Goal: Task Accomplishment & Management: Use online tool/utility

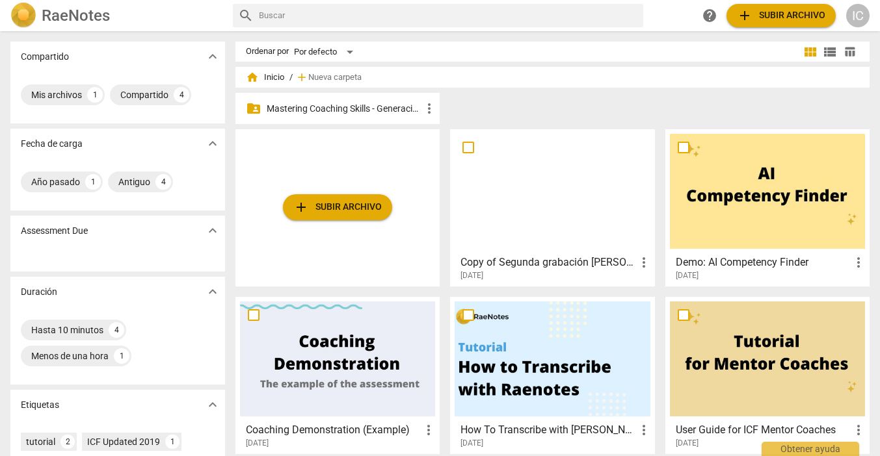
click at [368, 103] on p "Mastering Coaching Skills - Generación 31" at bounding box center [344, 109] width 155 height 14
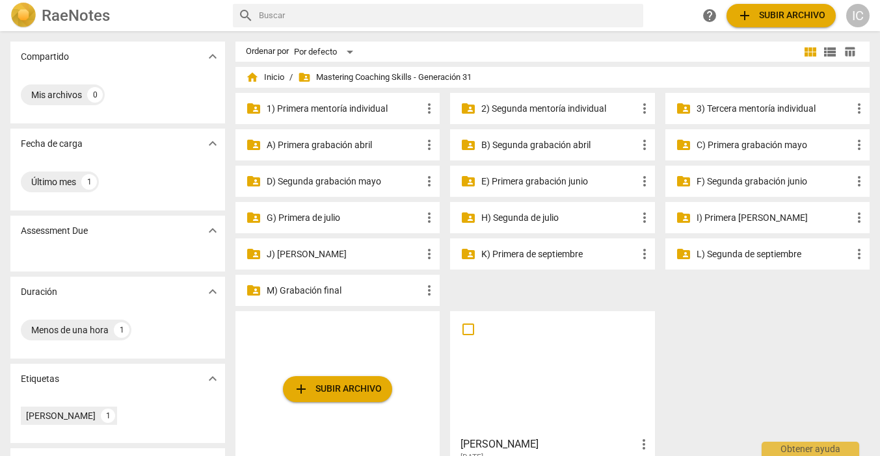
click at [573, 107] on p "2) Segunda mentoría individual" at bounding box center [558, 109] width 155 height 14
click at [793, 111] on p "3) Tercera mentoría individual" at bounding box center [773, 109] width 155 height 14
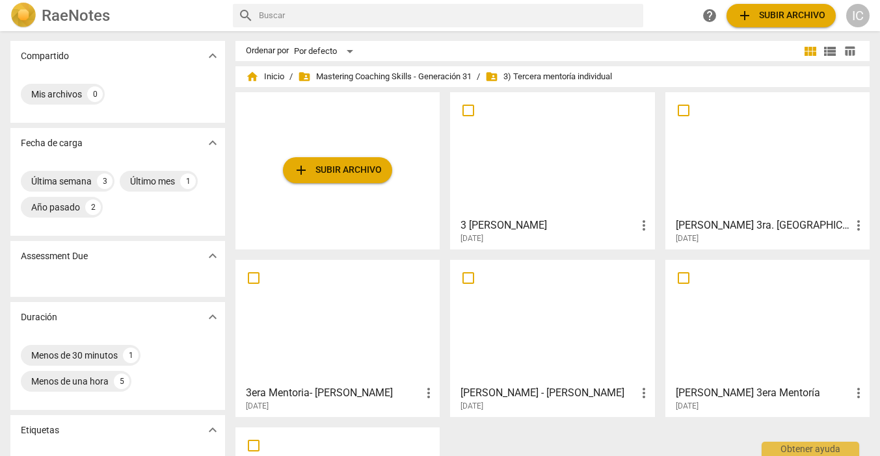
scroll to position [1, 0]
click at [366, 177] on span "add Subir archivo" at bounding box center [337, 170] width 88 height 16
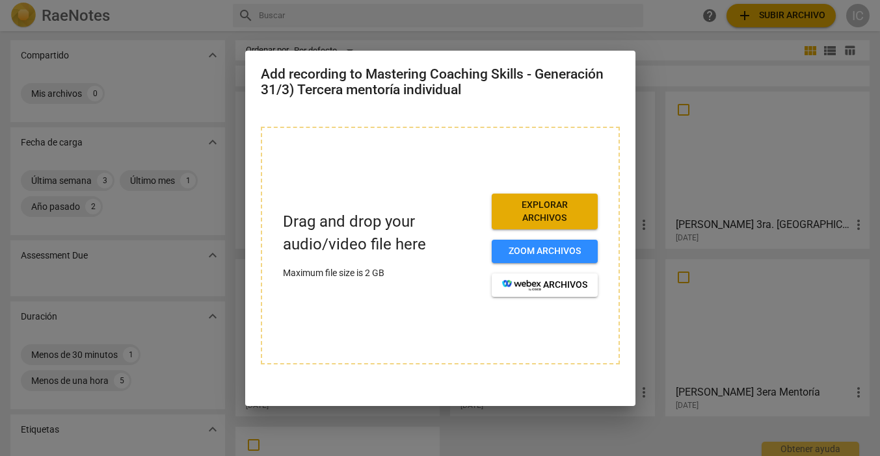
click at [534, 206] on span "Explorar archivos" at bounding box center [544, 211] width 85 height 25
click at [524, 210] on span "Explorar archivos" at bounding box center [544, 211] width 85 height 25
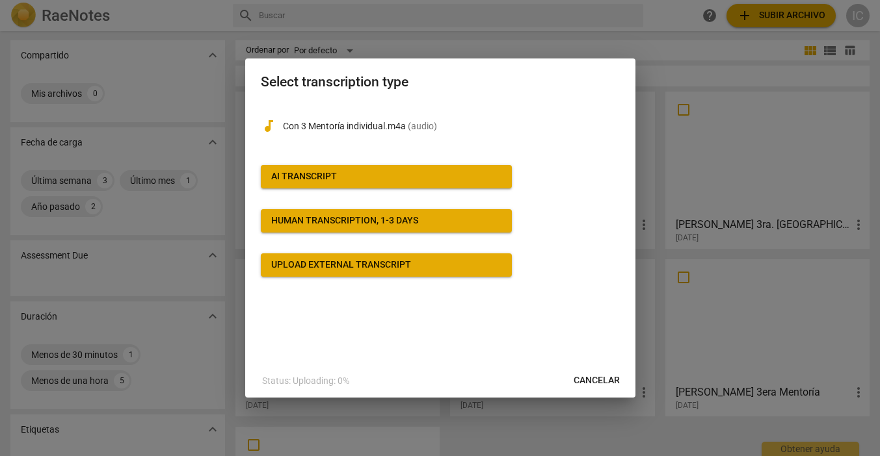
click at [389, 170] on button "AI Transcript" at bounding box center [386, 176] width 251 height 23
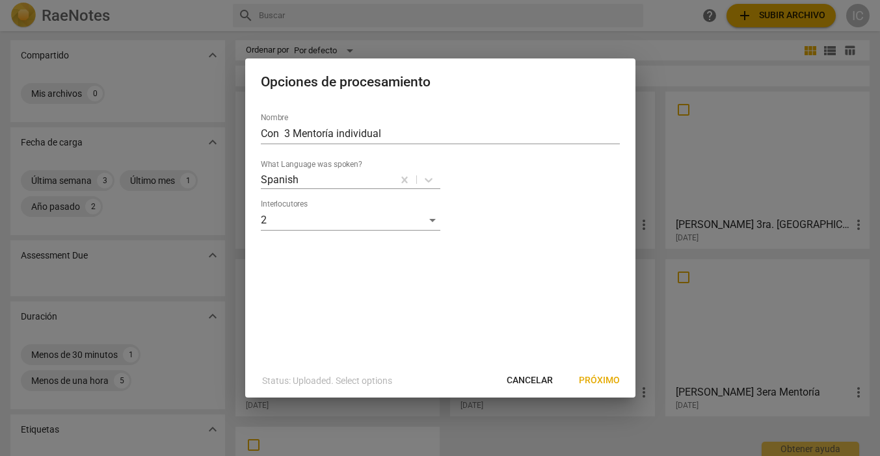
click at [603, 381] on span "Próximo" at bounding box center [599, 381] width 41 height 13
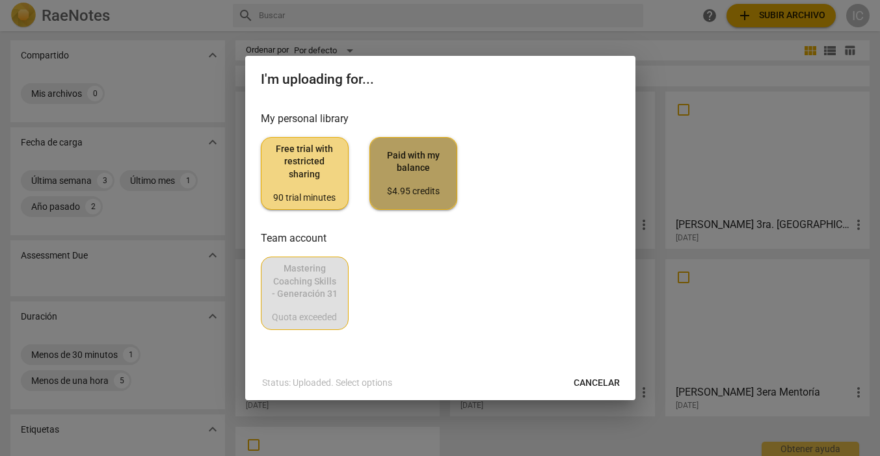
click at [414, 182] on span "Paid with my balance $4.95 credits" at bounding box center [413, 174] width 66 height 49
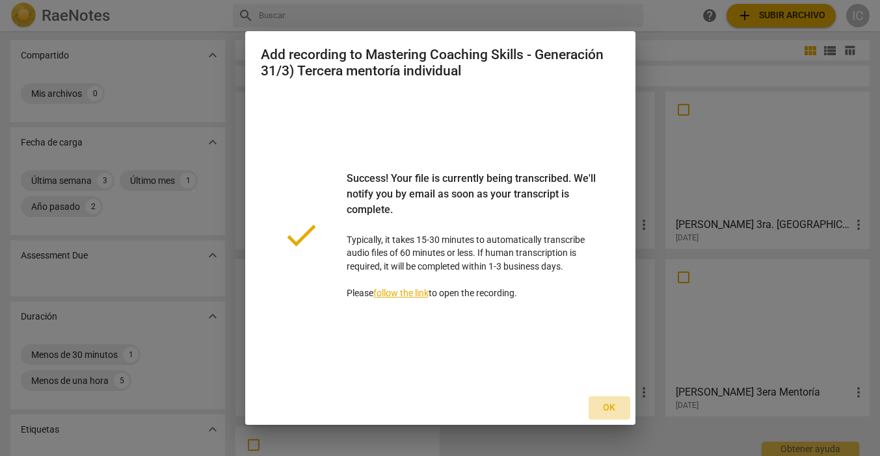
click at [612, 405] on span "Ok" at bounding box center [609, 408] width 21 height 13
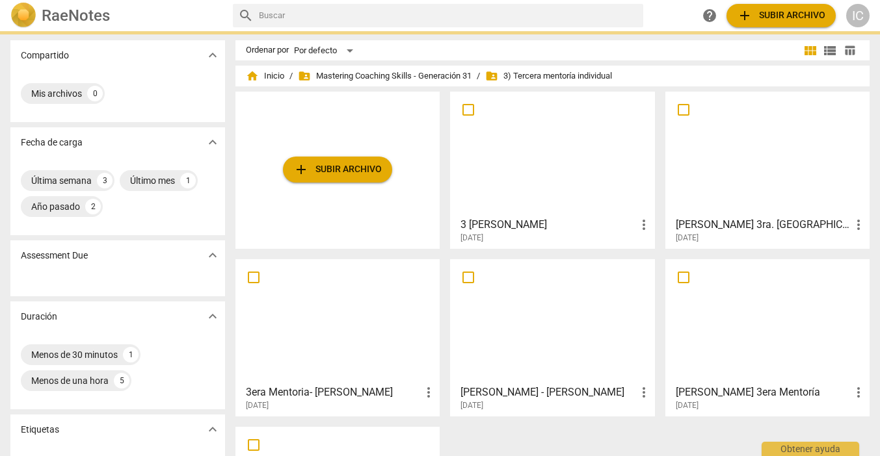
scroll to position [0, 0]
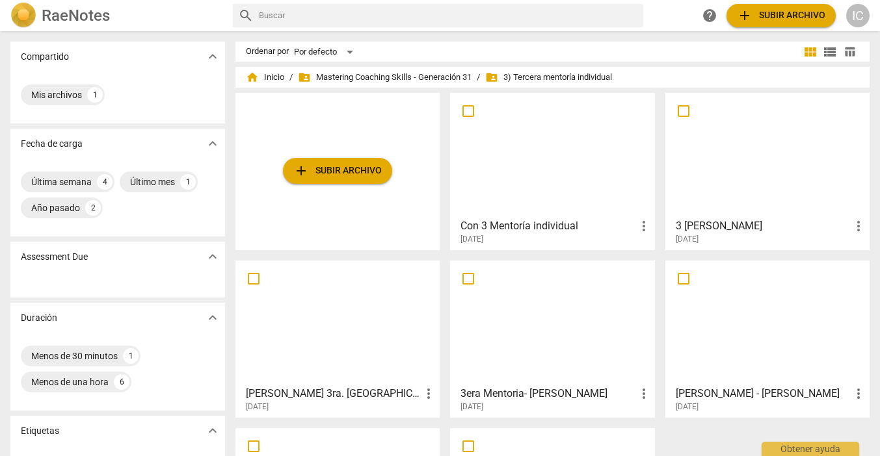
click at [546, 223] on h3 "Con 3 Mentoría individual" at bounding box center [547, 226] width 175 height 16
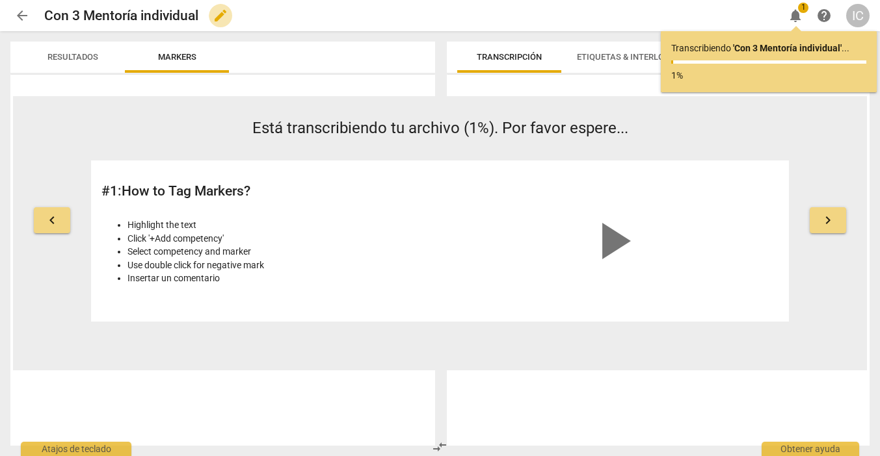
click at [211, 17] on span "edit" at bounding box center [220, 16] width 23 height 16
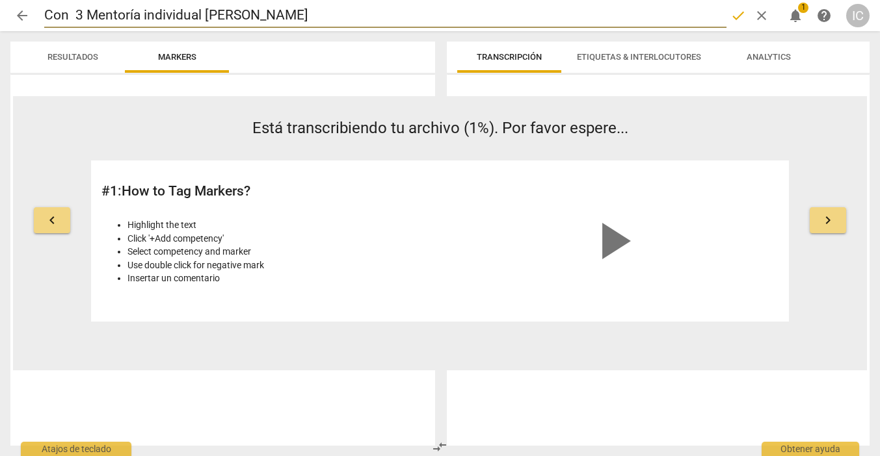
type input "Con 3 Mentoría individual [PERSON_NAME]"
click at [519, 340] on div "keyboard_arrow_left Está transcribiendo tu archivo (1%). Por favor espere... # …" at bounding box center [440, 233] width 854 height 275
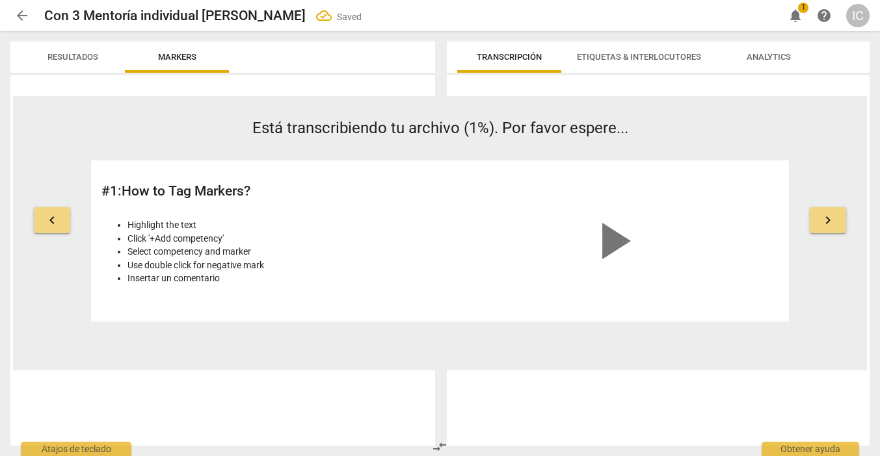
click at [493, 74] on div "Transcripción Etiquetas & Interlocutores Analytics [DATE]T04:03:20Z Etiquetas […" at bounding box center [658, 244] width 423 height 404
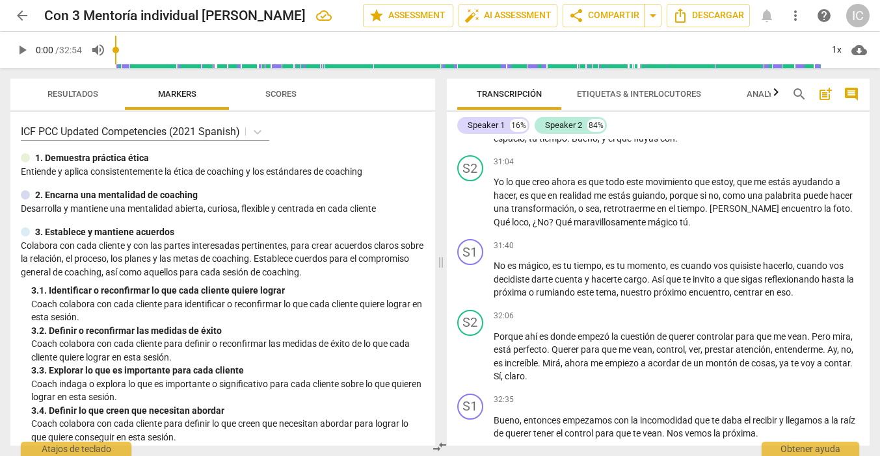
scroll to position [6588, 0]
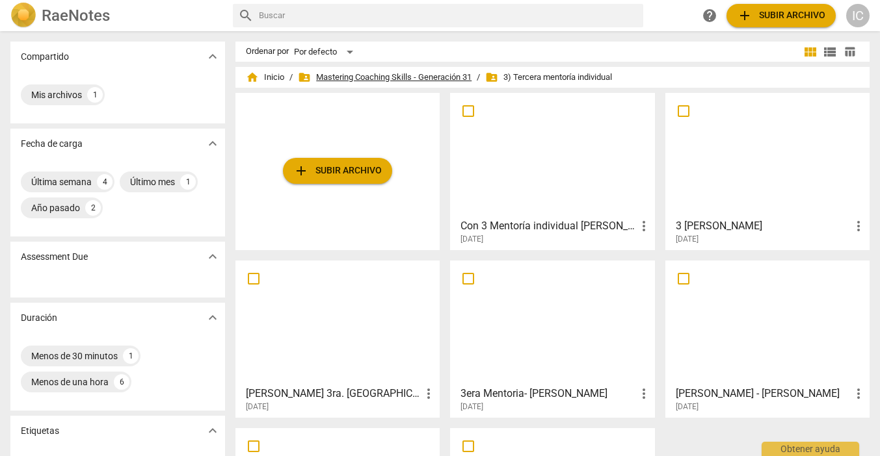
click at [386, 77] on span "folder_shared Mastering Coaching Skills - Generación 31" at bounding box center [385, 77] width 174 height 13
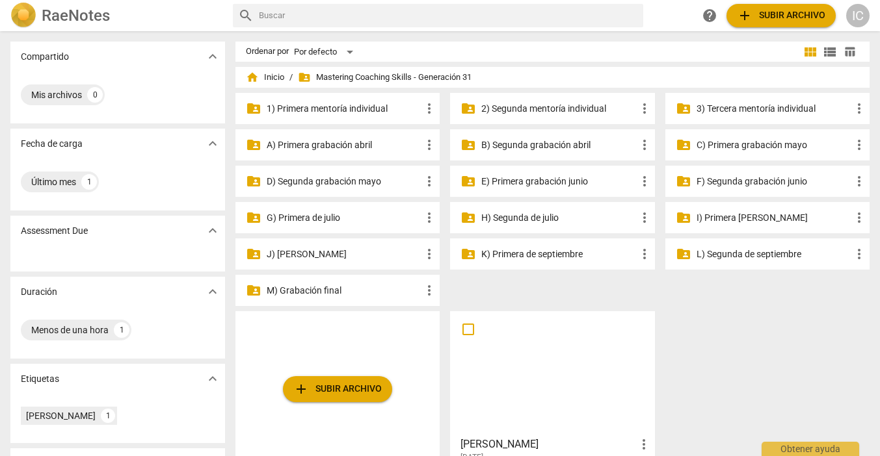
click at [553, 256] on p "K) Primera de septiembre" at bounding box center [558, 255] width 155 height 14
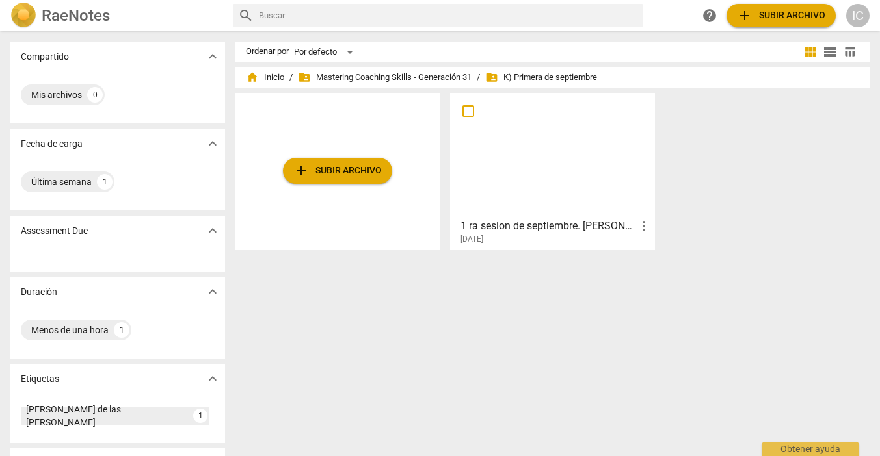
click at [369, 164] on span "add Subir archivo" at bounding box center [337, 171] width 88 height 16
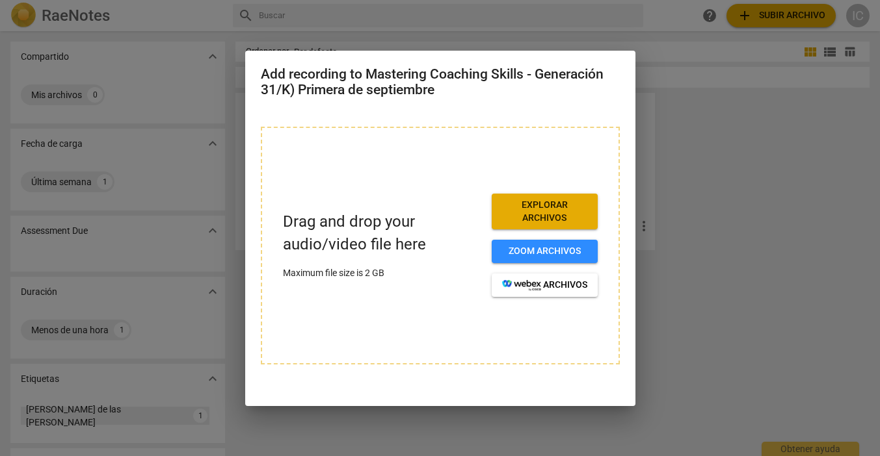
click at [553, 205] on span "Explorar archivos" at bounding box center [544, 211] width 85 height 25
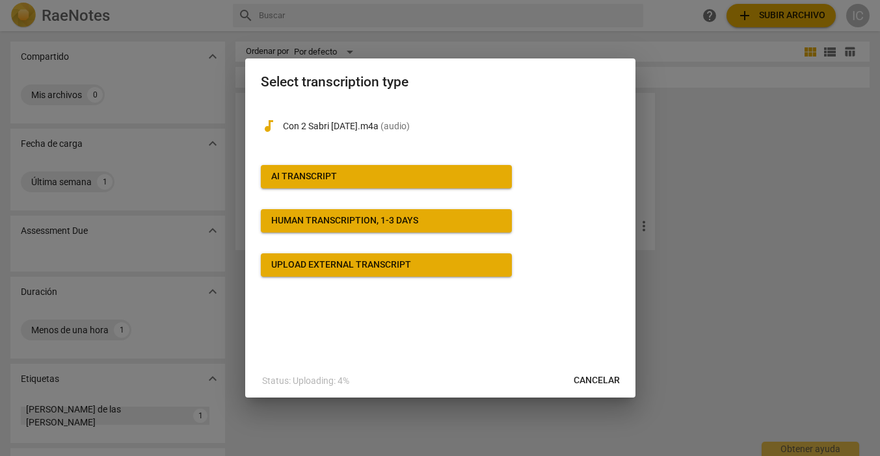
click at [419, 177] on span "AI Transcript" at bounding box center [386, 176] width 230 height 13
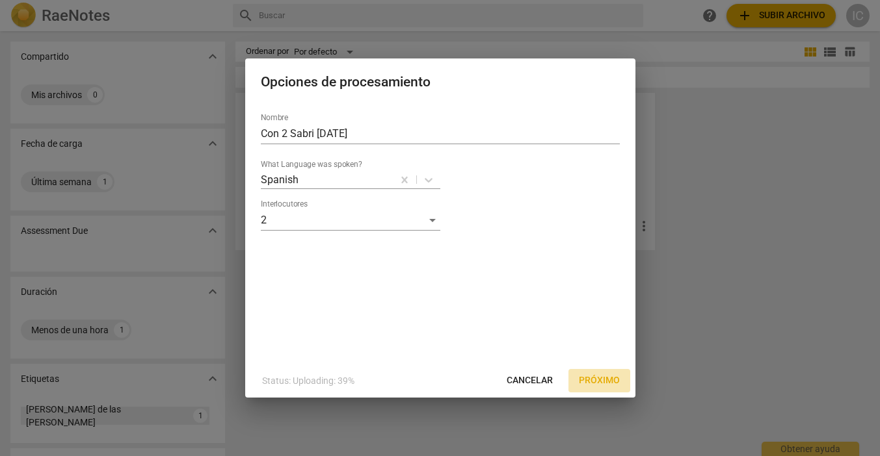
click at [612, 380] on span "Próximo" at bounding box center [599, 381] width 41 height 13
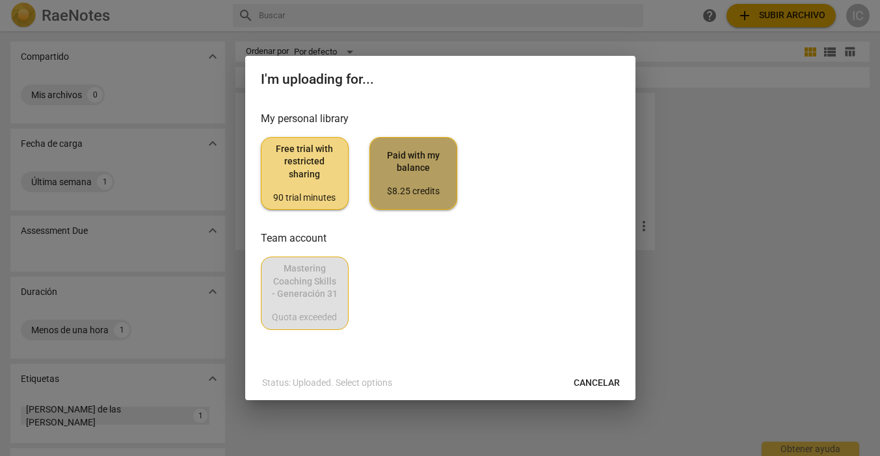
click at [425, 163] on span "Paid with my balance $8.25 credits" at bounding box center [413, 174] width 66 height 49
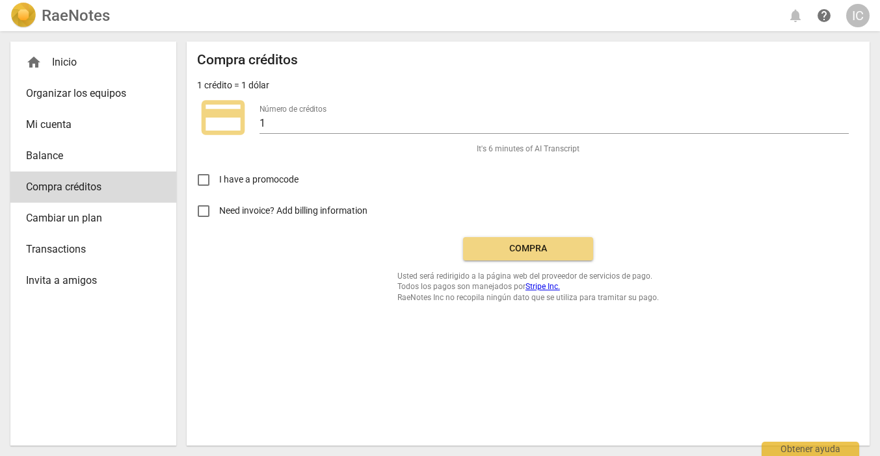
click at [552, 244] on span "Compra" at bounding box center [527, 249] width 109 height 13
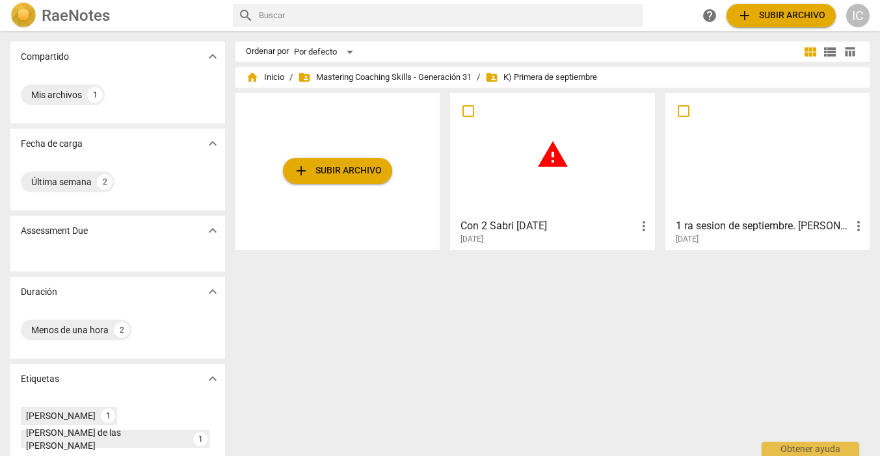
click at [521, 220] on h3 "Con 2 Sabri [DATE]" at bounding box center [547, 226] width 175 height 16
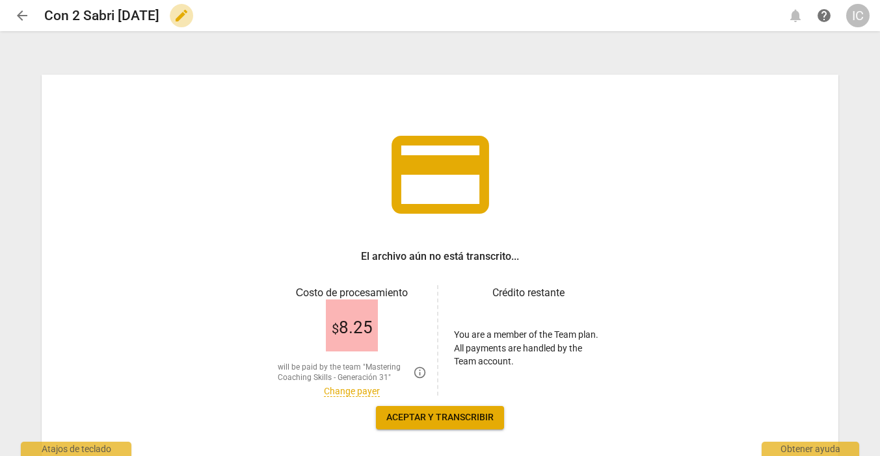
click at [189, 14] on span "edit" at bounding box center [182, 16] width 16 height 16
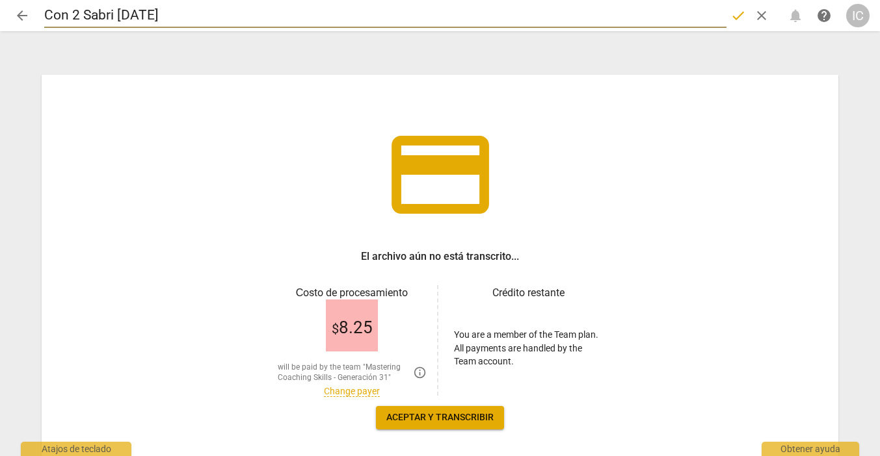
click at [77, 15] on input "Con 2 Sabri [DATE]" at bounding box center [385, 15] width 682 height 25
drag, startPoint x: 83, startPoint y: 15, endPoint x: 192, endPoint y: 15, distance: 109.2
click at [192, 15] on input "Con 1 Sabri [DATE]" at bounding box center [385, 15] width 682 height 25
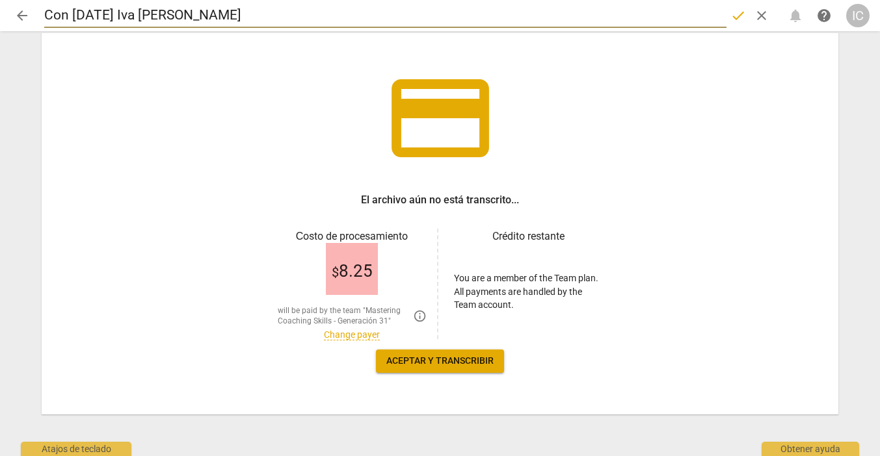
scroll to position [57, 0]
type input "Con [DATE] Iva [PERSON_NAME]"
click at [337, 337] on link "Change payer" at bounding box center [352, 335] width 56 height 11
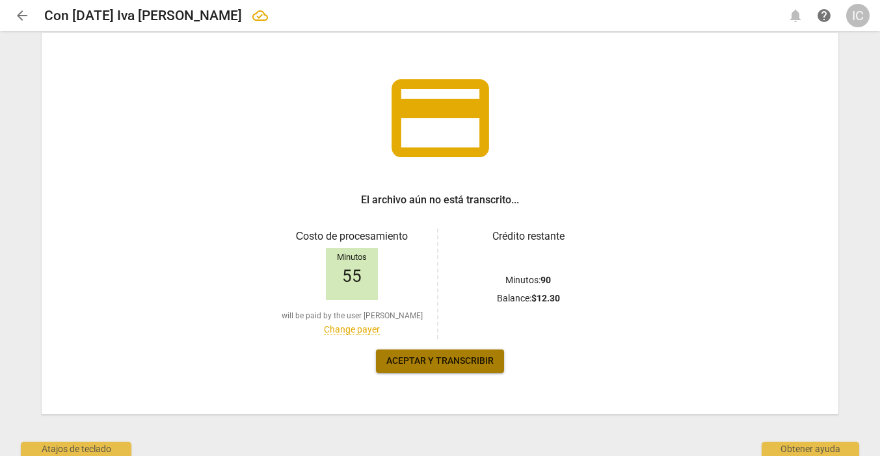
click at [456, 359] on span "Aceptar y transcribir" at bounding box center [439, 361] width 107 height 13
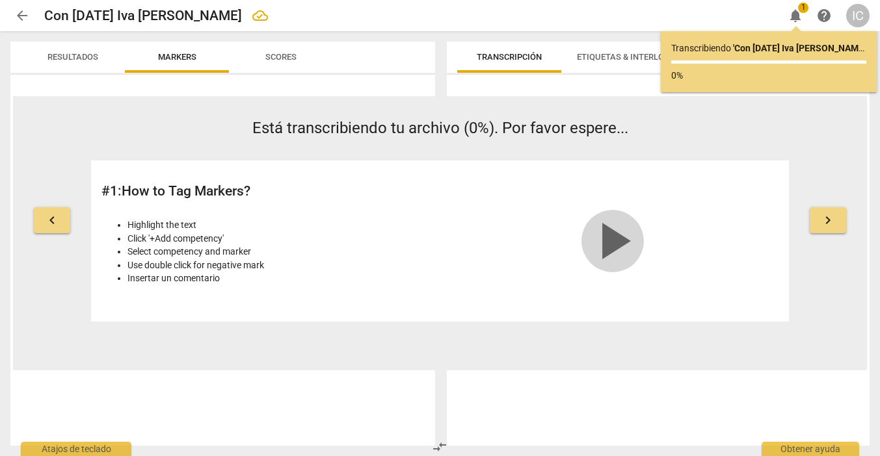
click at [616, 241] on span "play_arrow" at bounding box center [612, 241] width 62 height 62
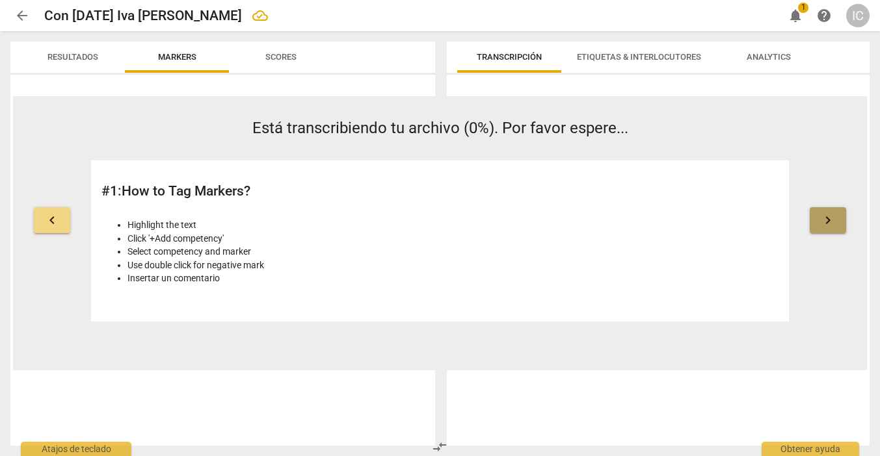
click at [834, 218] on span "keyboard_arrow_right" at bounding box center [828, 221] width 16 height 16
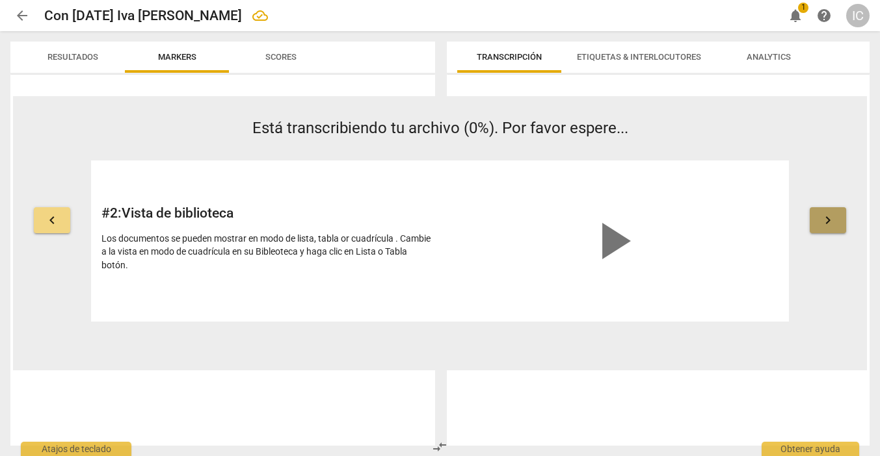
click at [833, 219] on span "keyboard_arrow_right" at bounding box center [828, 221] width 16 height 16
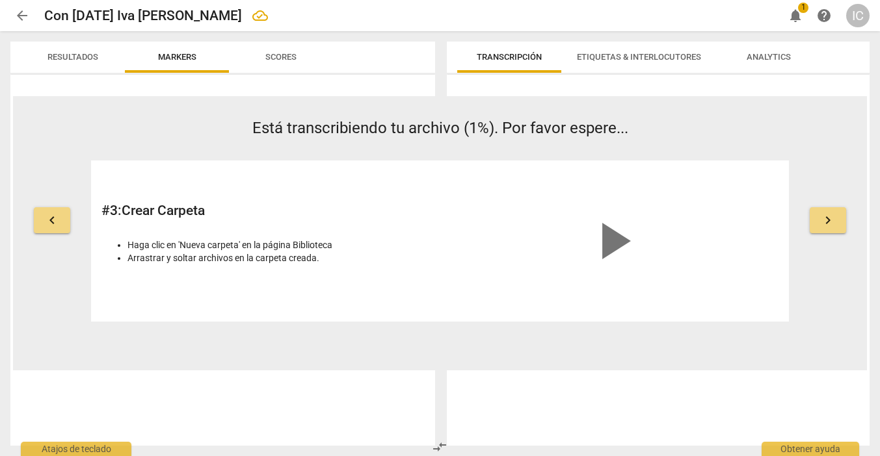
click at [685, 124] on p "Está transcribiendo tu archivo (1%). Por favor espere..." at bounding box center [440, 128] width 698 height 23
click at [523, 70] on button "Transcripción" at bounding box center [509, 57] width 104 height 31
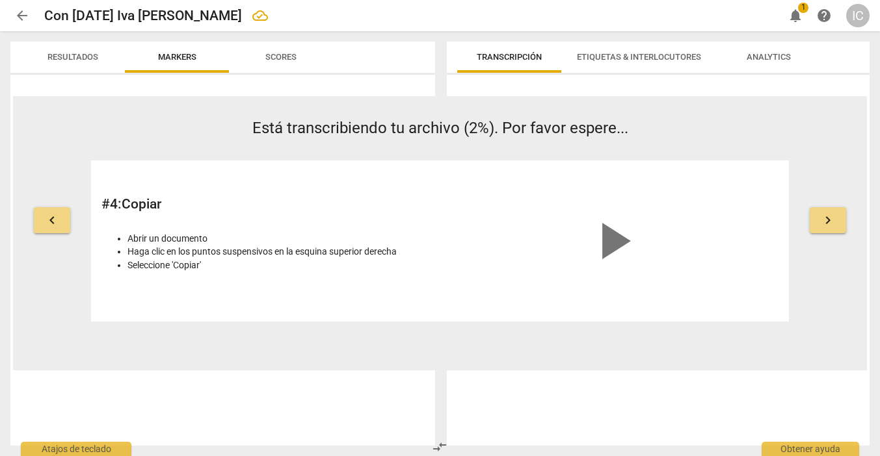
scroll to position [0, 0]
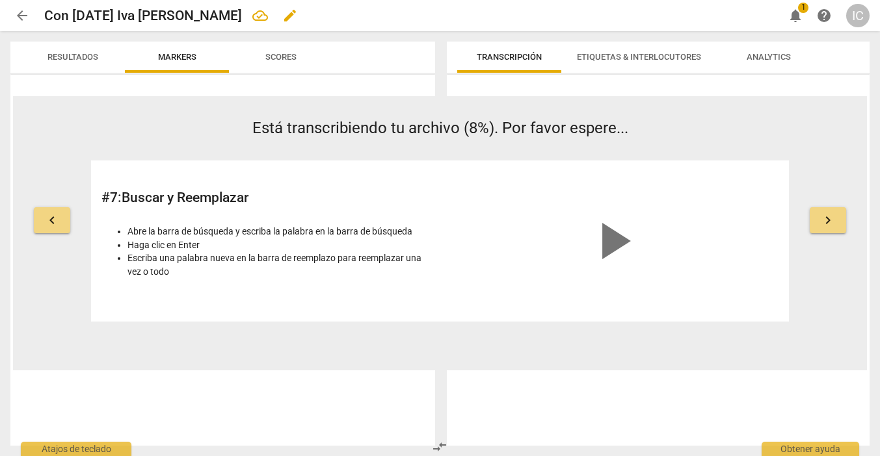
click at [330, 21] on div "Con [DATE] Iva [PERSON_NAME] edit" at bounding box center [408, 15] width 729 height 23
click at [330, 18] on div "Con [DATE] Iva [PERSON_NAME] edit" at bounding box center [408, 15] width 729 height 23
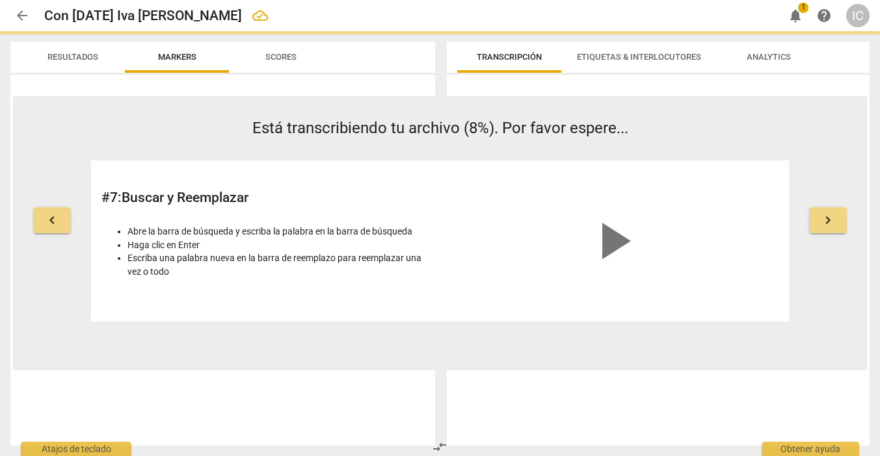
click at [328, 0] on div "arrow_back Con [DATE] Iva [PERSON_NAME] edit notifications 1 help IC" at bounding box center [439, 15] width 859 height 31
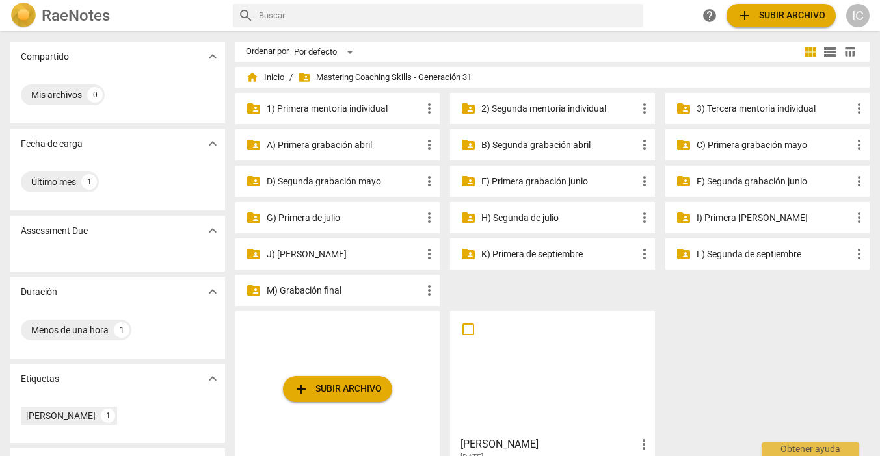
click at [548, 257] on p "K) Primera de septiembre" at bounding box center [558, 255] width 155 height 14
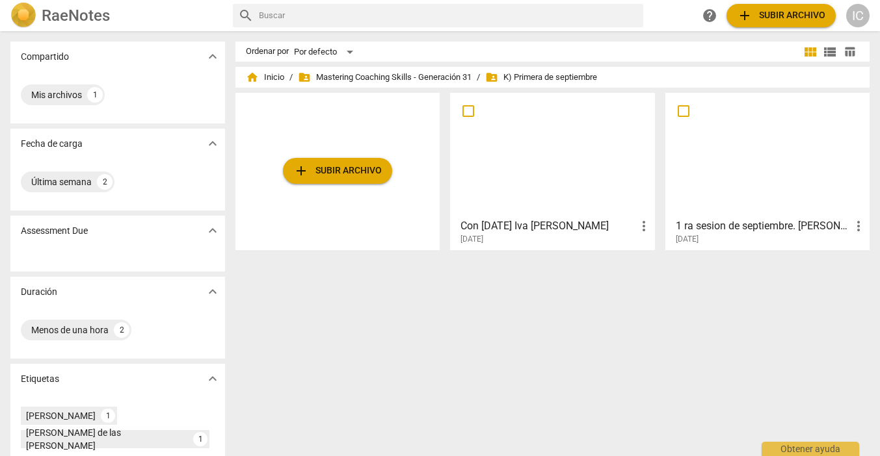
click at [510, 163] on div at bounding box center [551, 155] width 195 height 115
